Goal: Task Accomplishment & Management: Manage account settings

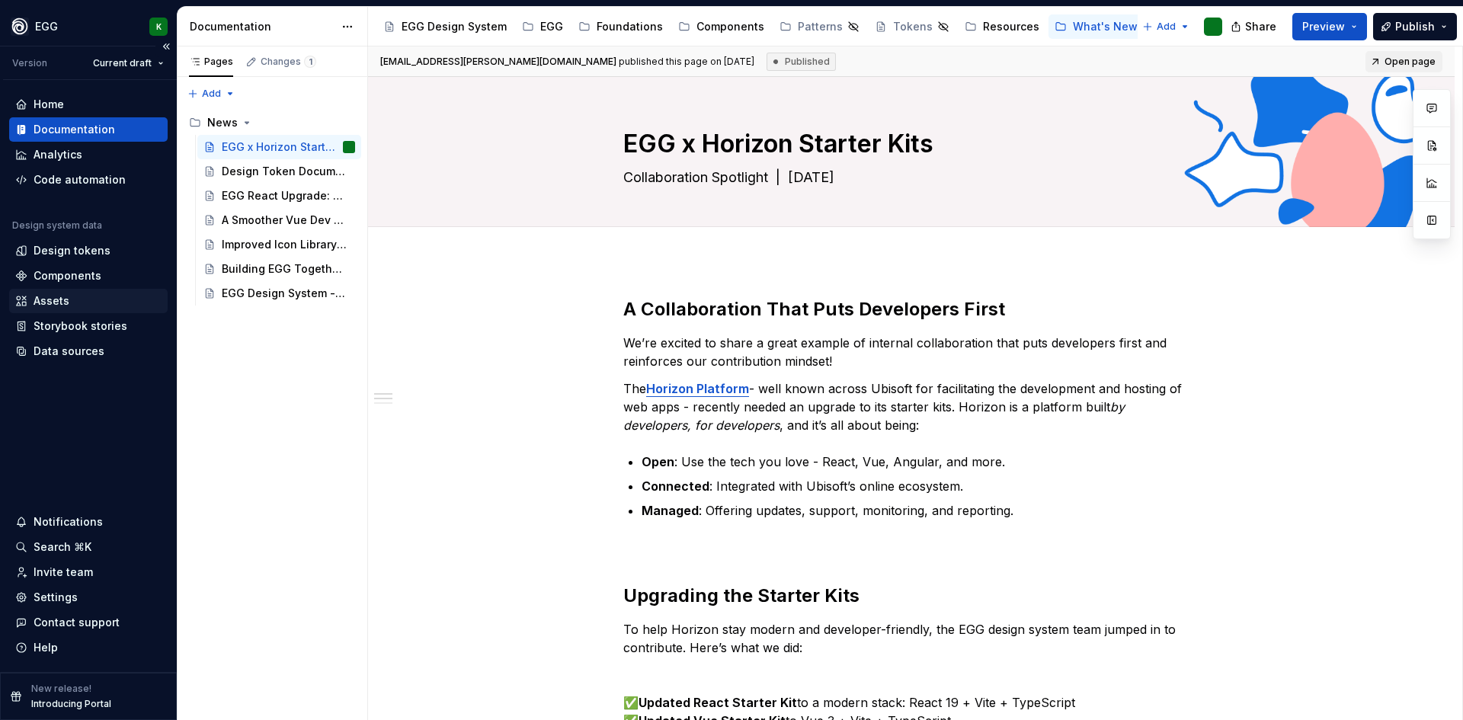
type textarea "*"
click at [51, 110] on div "Home" at bounding box center [49, 104] width 30 height 15
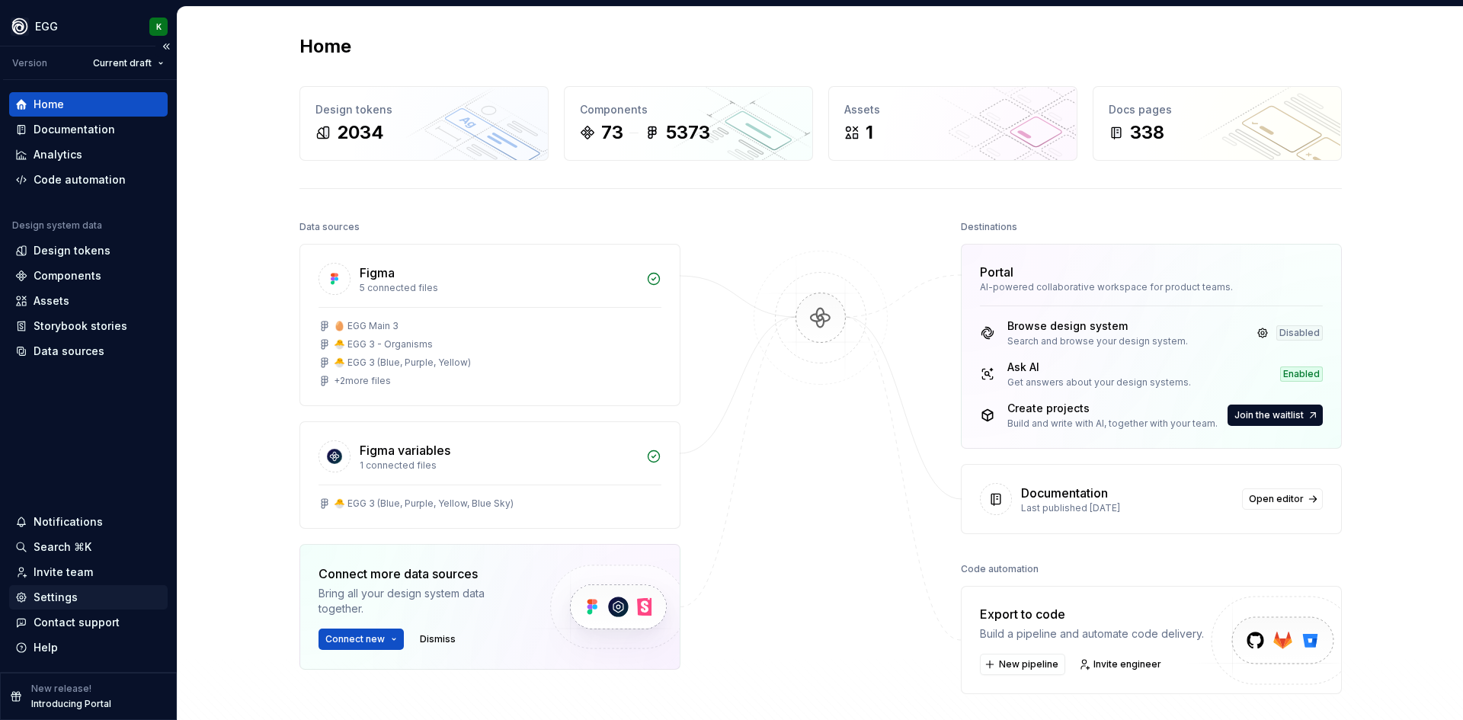
click at [48, 597] on div "Settings" at bounding box center [56, 597] width 44 height 15
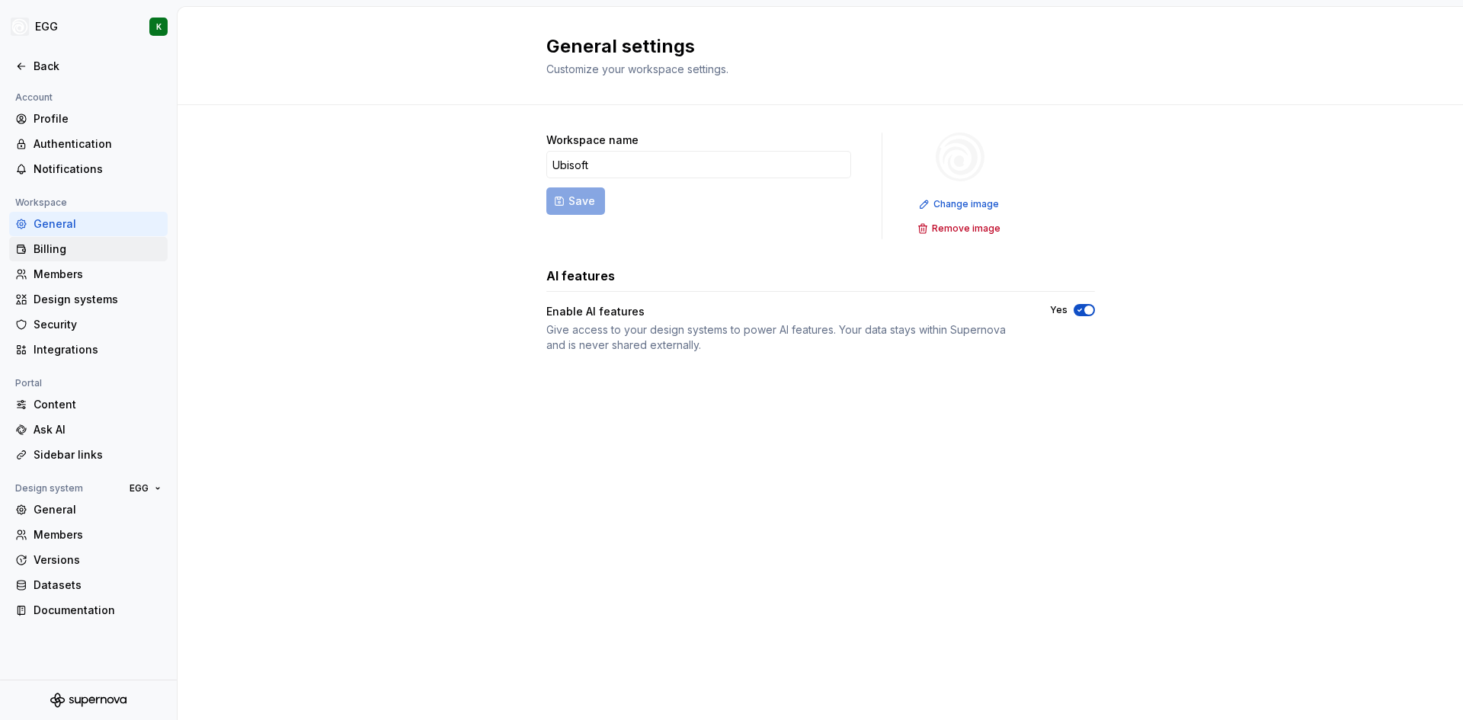
click at [67, 247] on div "Billing" at bounding box center [98, 249] width 128 height 15
